Goal: Transaction & Acquisition: Obtain resource

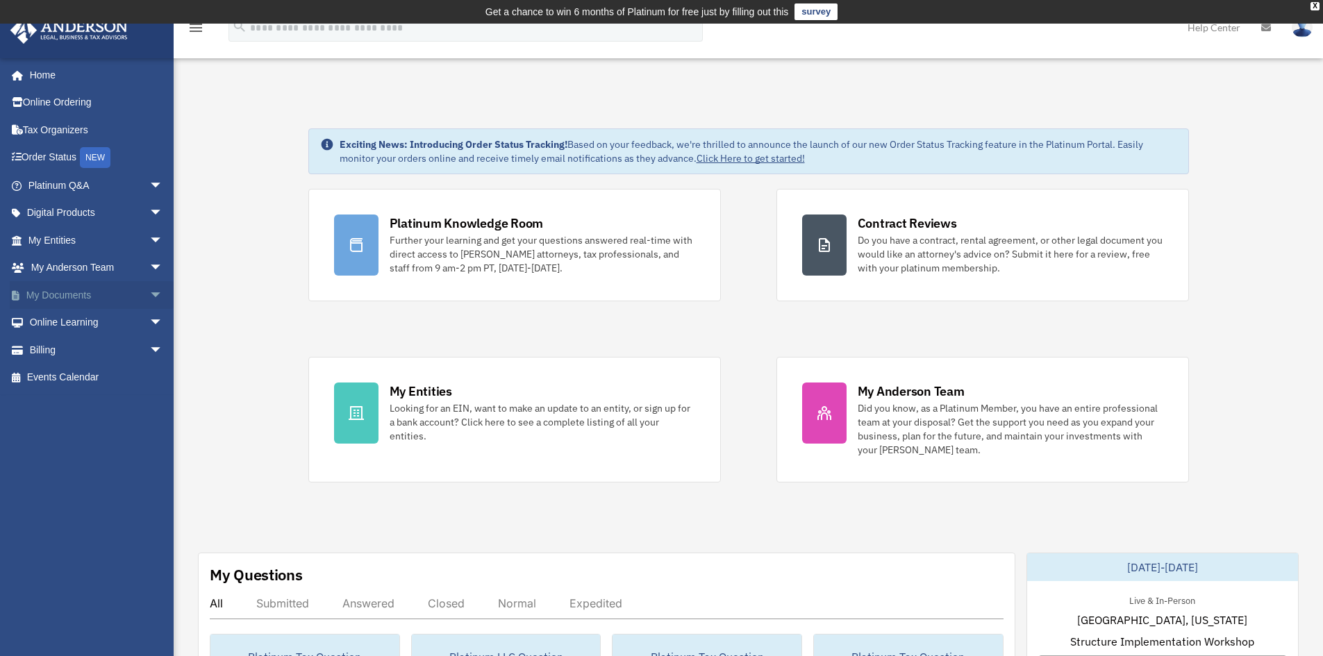
click at [52, 292] on link "My Documents arrow_drop_down" at bounding box center [97, 295] width 174 height 28
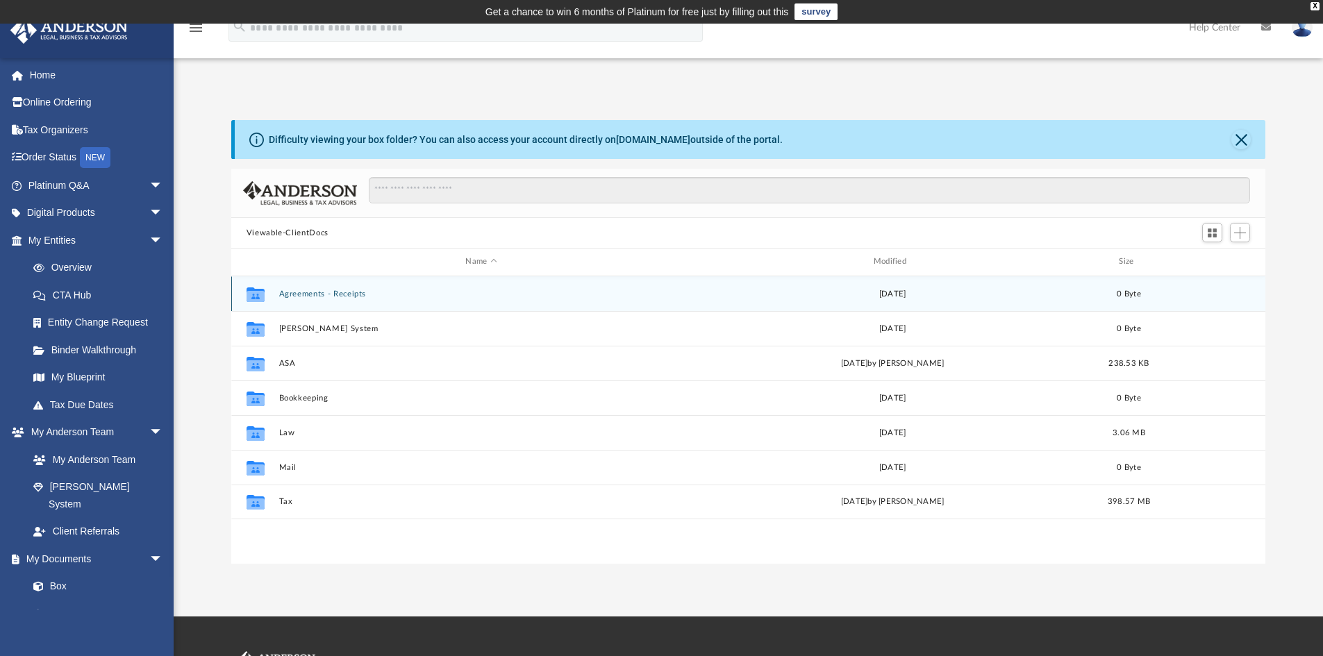
scroll to position [306, 1024]
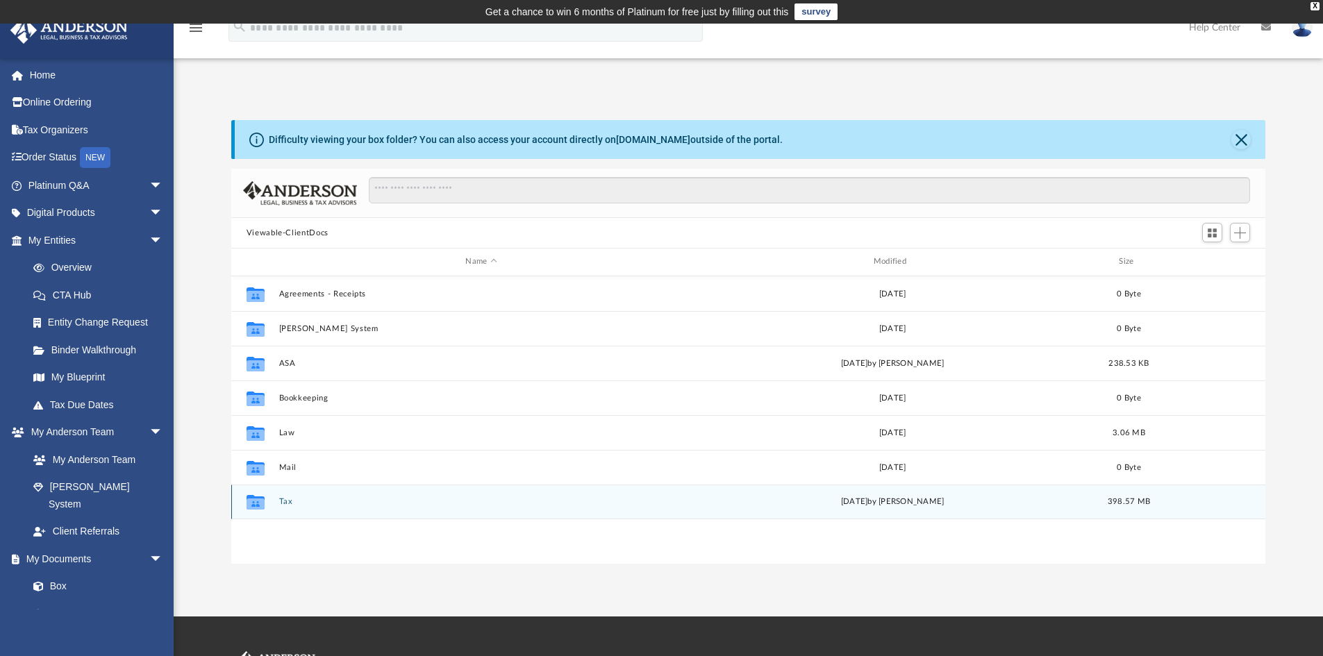
click at [283, 500] on button "Tax" at bounding box center [480, 501] width 405 height 9
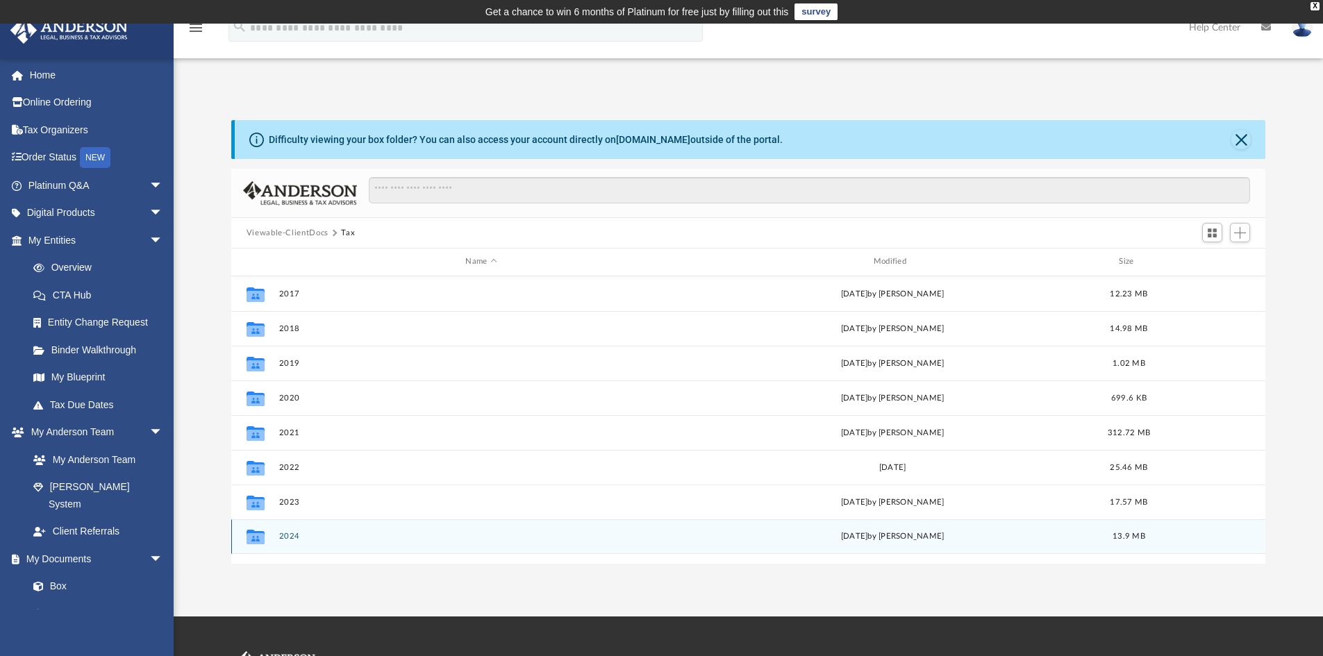
click at [290, 536] on button "2024" at bounding box center [480, 536] width 405 height 9
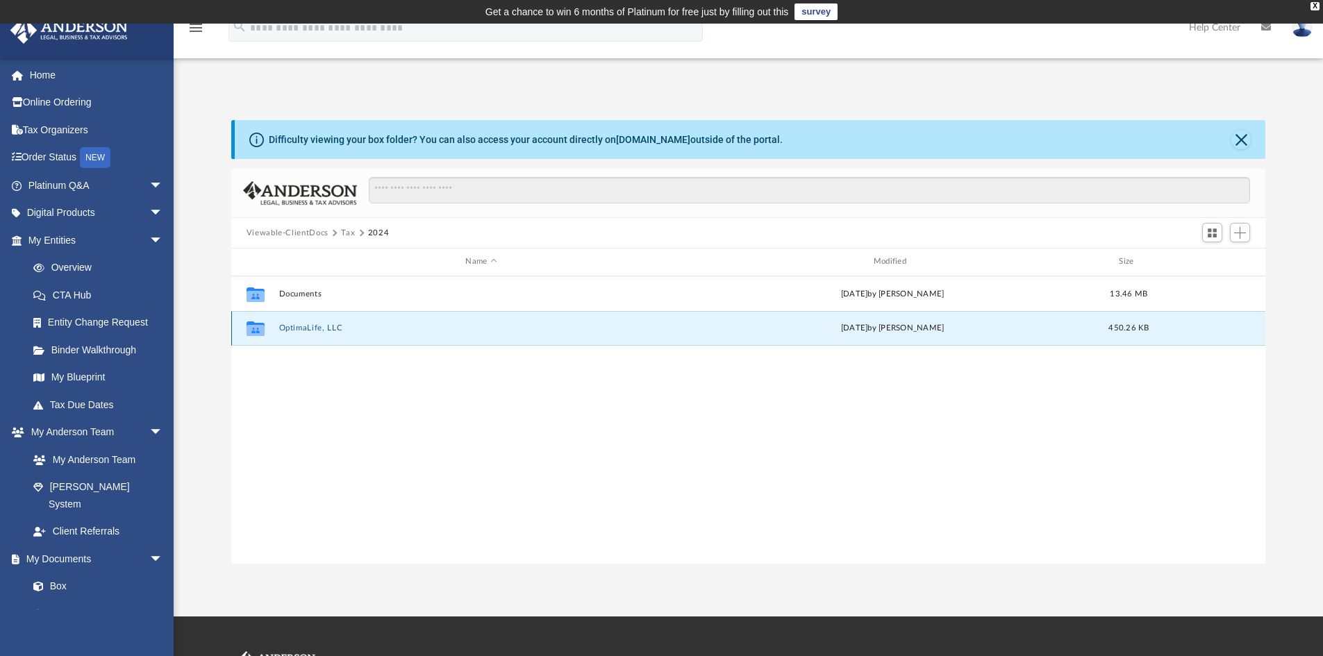
click at [310, 327] on button "OptimaLife, LLC" at bounding box center [480, 328] width 405 height 9
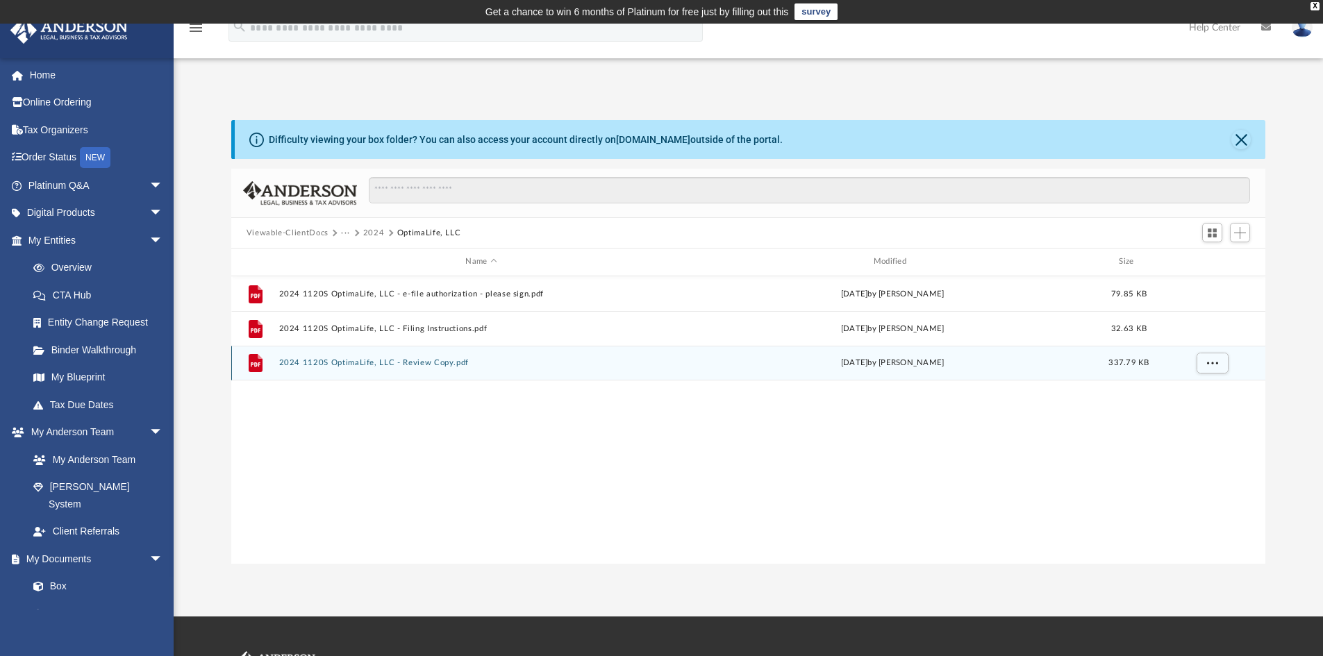
click at [343, 363] on button "2024 1120S OptimaLife, LLC - Review Copy.pdf" at bounding box center [480, 362] width 405 height 9
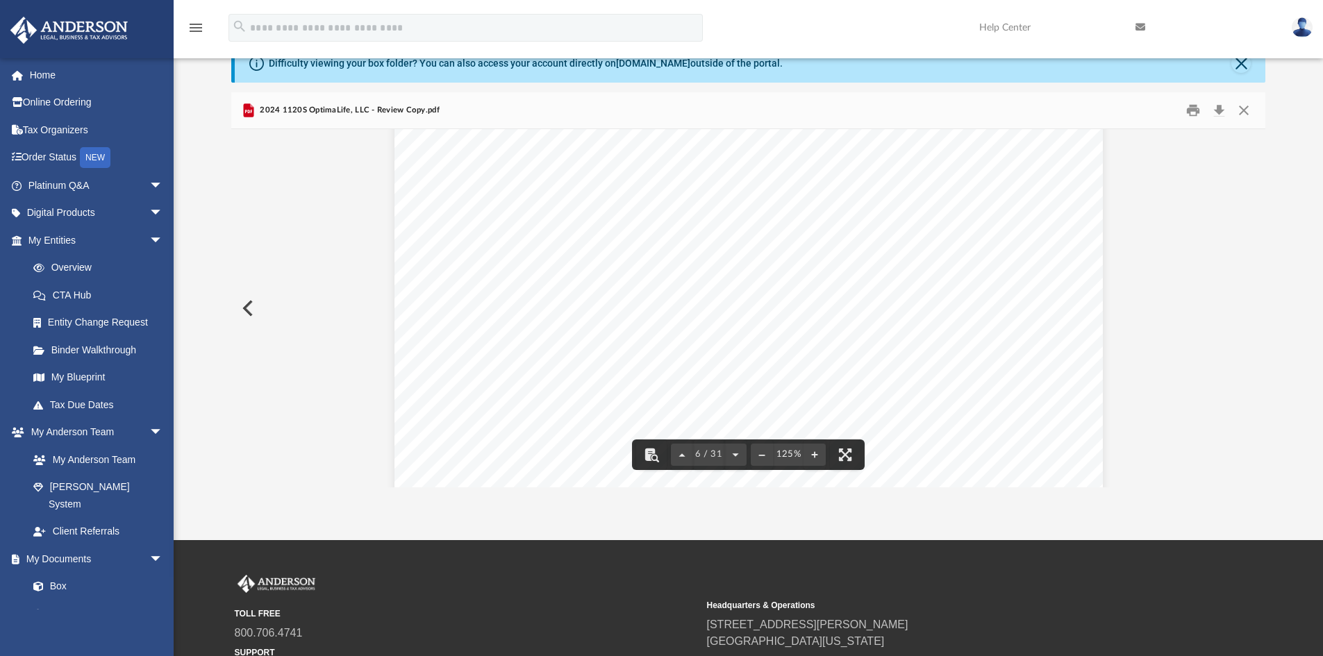
scroll to position [4931, 0]
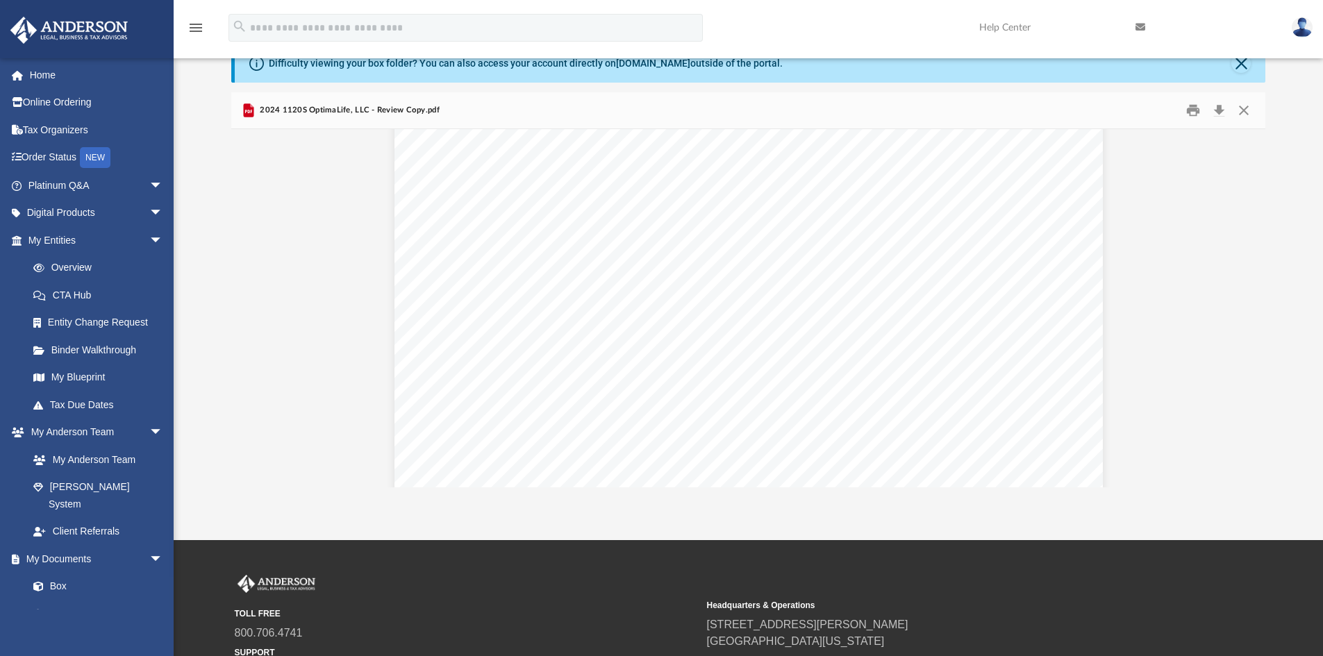
drag, startPoint x: 1078, startPoint y: 565, endPoint x: 985, endPoint y: 589, distance: 96.0
click at [981, 592] on div "TOLL FREE 800.706.4741 SUPPORT [EMAIL_ADDRESS][DOMAIN_NAME] Headquarters & Oper…" at bounding box center [749, 628] width 1028 height 106
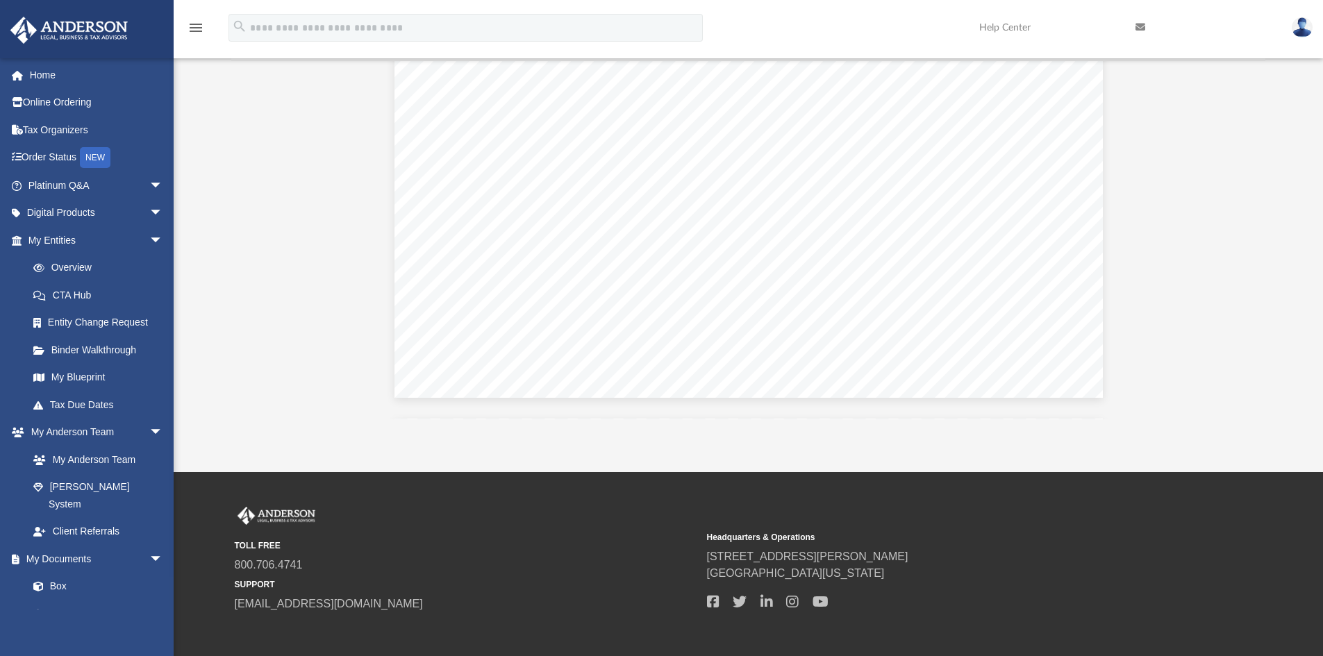
scroll to position [145, 0]
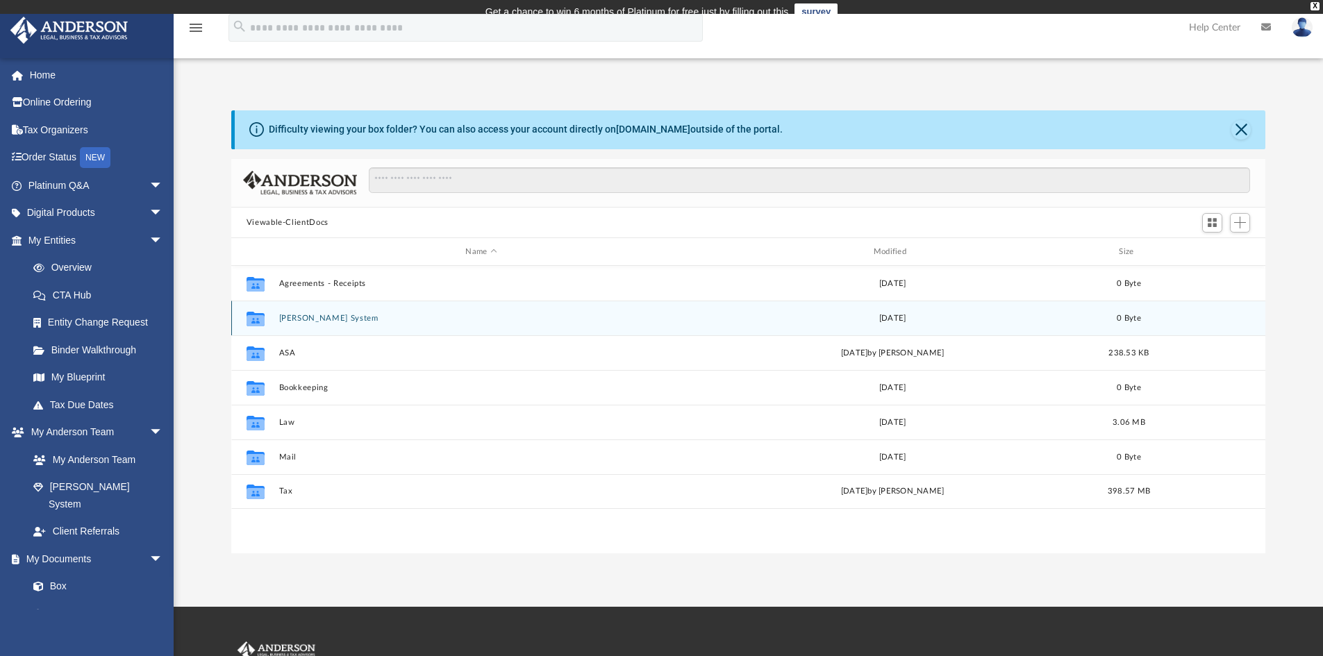
scroll to position [306, 1024]
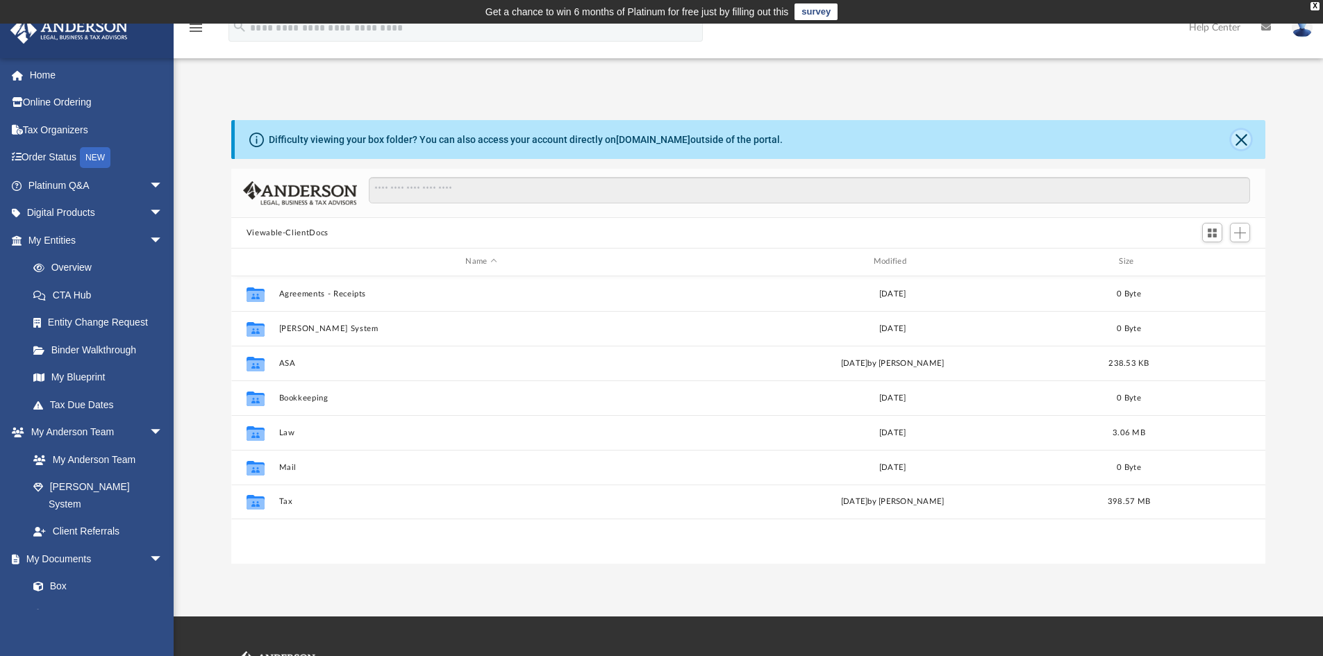
click at [1248, 133] on button "Close" at bounding box center [1240, 139] width 19 height 19
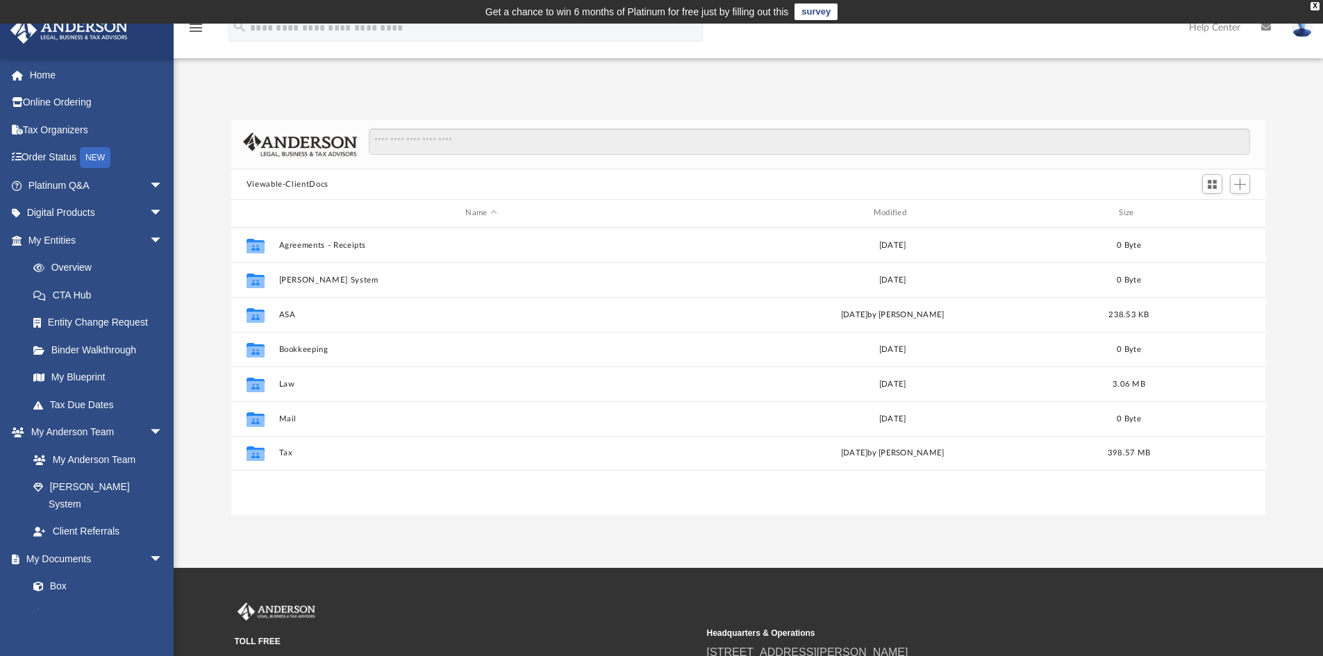
click at [1299, 30] on img at bounding box center [1302, 27] width 21 height 20
click at [1041, 128] on link "Logout" at bounding box center [1093, 121] width 139 height 28
